Goal: Find specific page/section: Find specific page/section

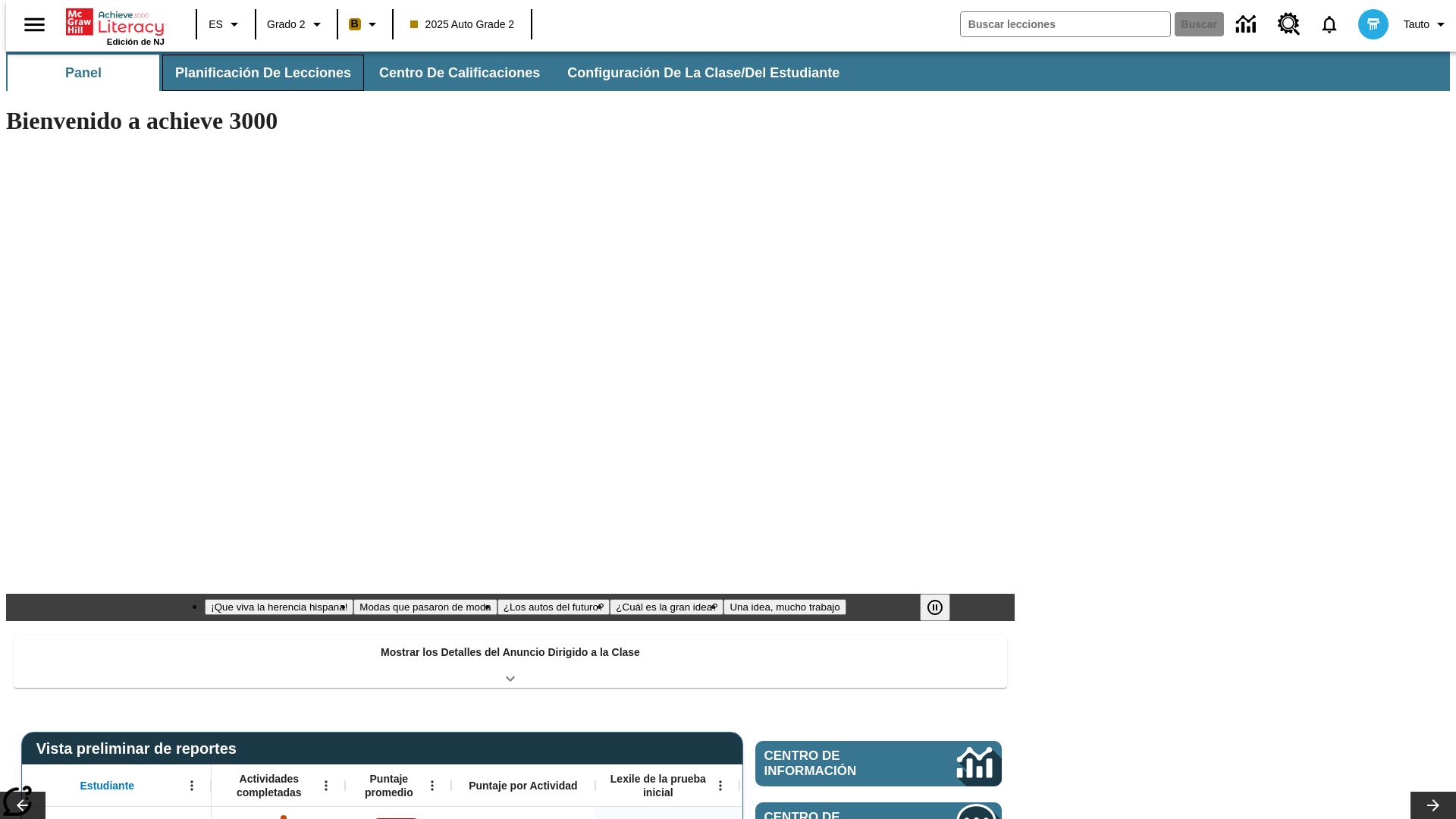
click at [254, 73] on button "Planificación de lecciones" at bounding box center [263, 73] width 202 height 36
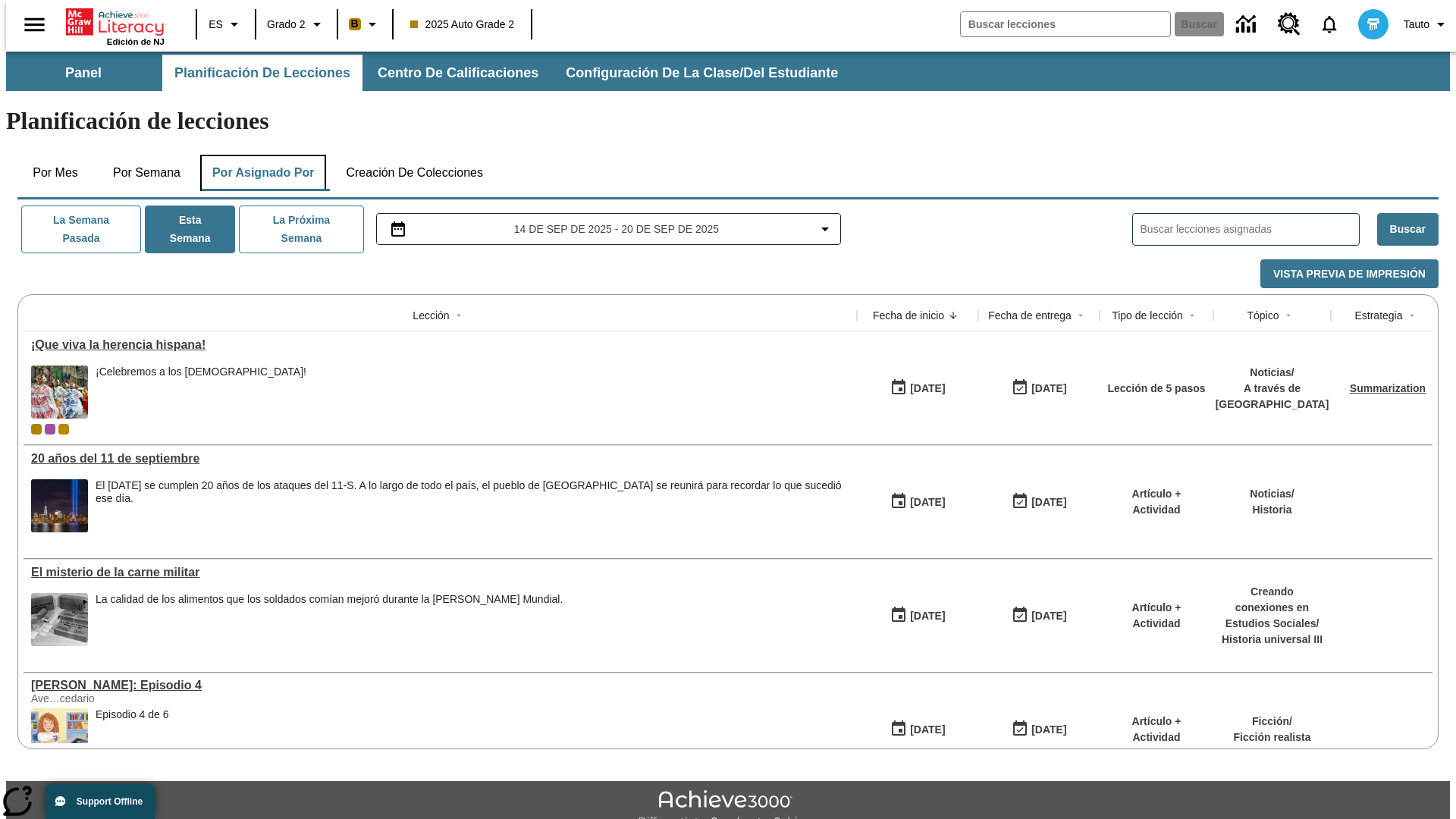
click at [260, 155] on button "Por asignado por" at bounding box center [263, 173] width 127 height 36
type input "El sueño de los animales"
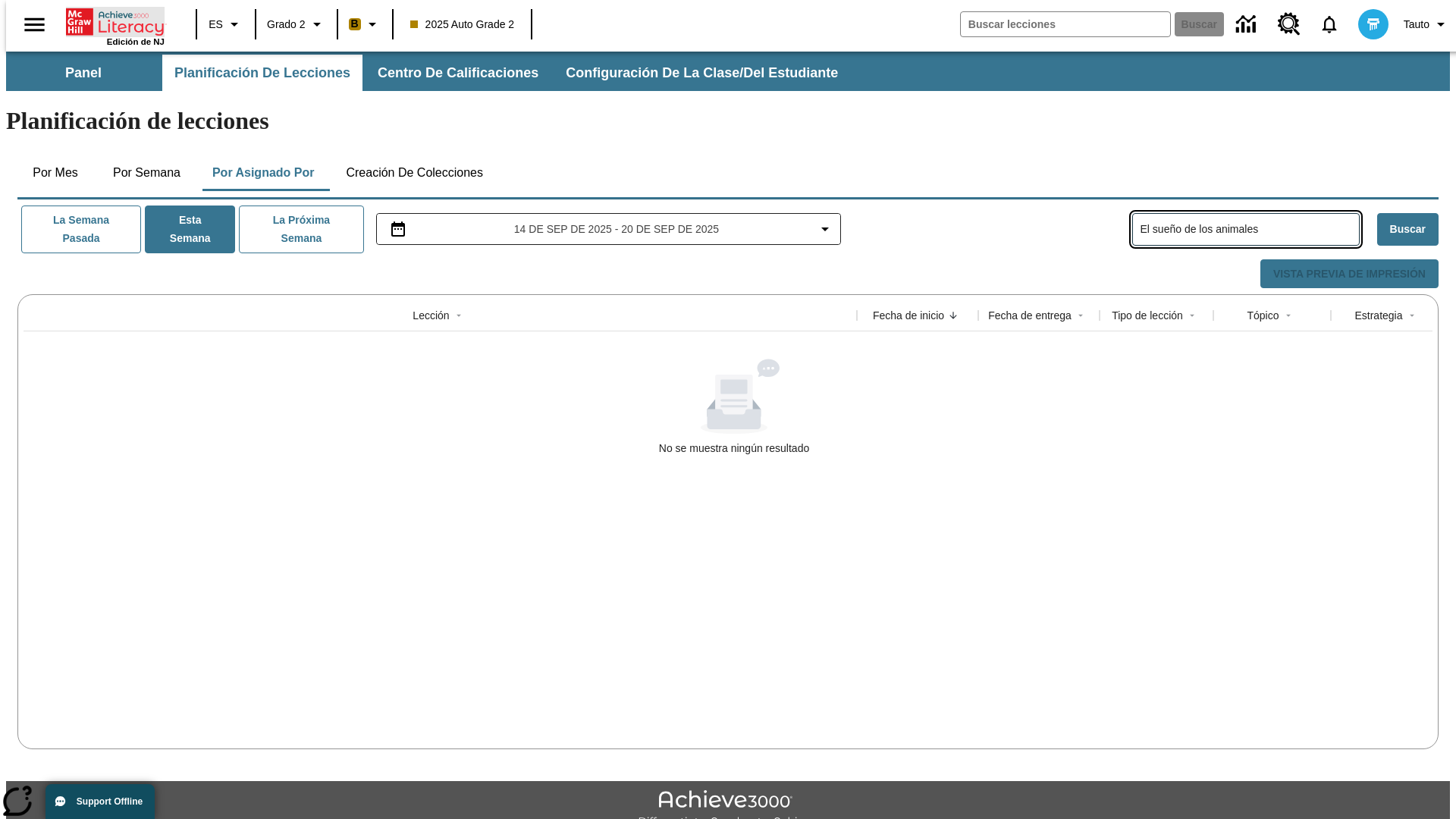
click at [109, 20] on icon "Portada" at bounding box center [116, 21] width 101 height 30
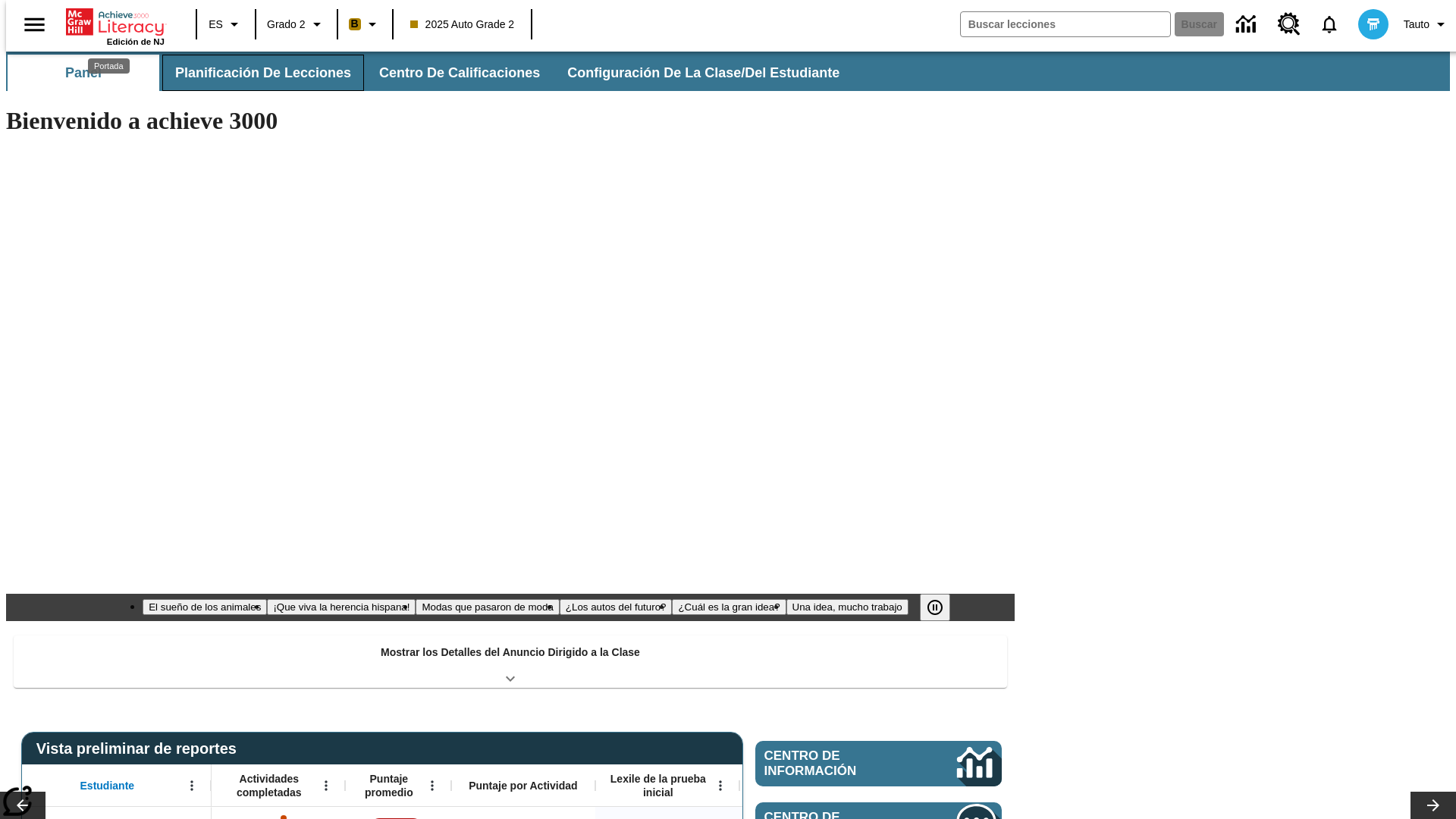
click at [254, 73] on button "Planificación de lecciones" at bounding box center [263, 73] width 202 height 36
